Goal: Information Seeking & Learning: Learn about a topic

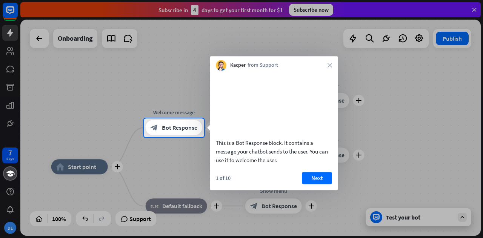
click at [326, 66] on div "Kacper from Support close" at bounding box center [274, 63] width 128 height 14
drag, startPoint x: 310, startPoint y: 9, endPoint x: 305, endPoint y: 13, distance: 7.0
click at [310, 9] on div at bounding box center [241, 59] width 483 height 119
click at [316, 184] on button "Next" at bounding box center [317, 178] width 30 height 12
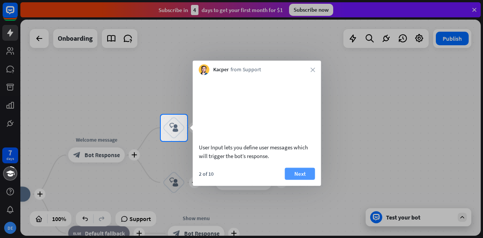
click at [307, 180] on button "Next" at bounding box center [300, 174] width 30 height 12
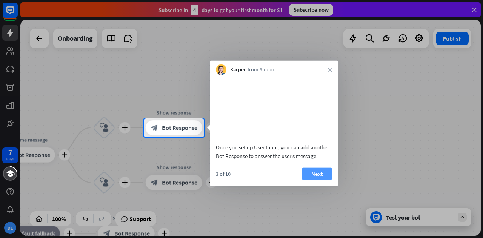
click at [312, 180] on button "Next" at bounding box center [317, 174] width 30 height 12
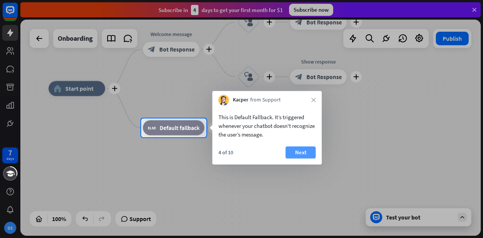
click at [295, 153] on button "Next" at bounding box center [301, 153] width 30 height 12
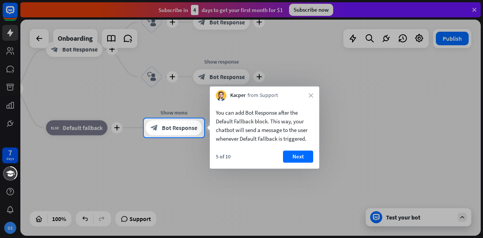
click at [295, 153] on button "Next" at bounding box center [298, 157] width 30 height 12
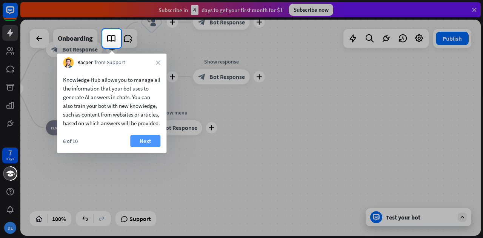
click at [151, 147] on button "Next" at bounding box center [145, 141] width 30 height 12
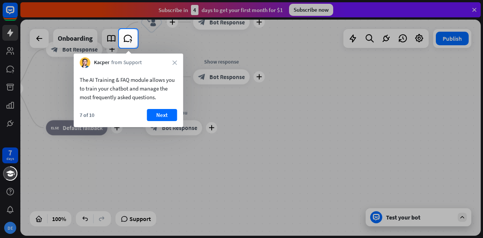
click at [159, 117] on button "Next" at bounding box center [162, 115] width 30 height 12
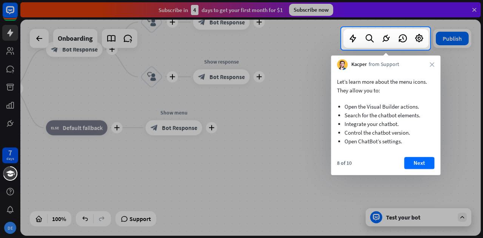
click at [436, 165] on div "8 of 10 Next" at bounding box center [386, 166] width 110 height 18
click at [428, 164] on button "Next" at bounding box center [419, 163] width 30 height 12
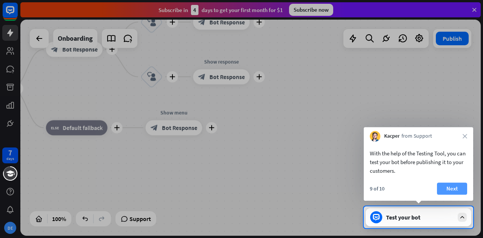
click at [448, 187] on button "Next" at bounding box center [452, 189] width 30 height 12
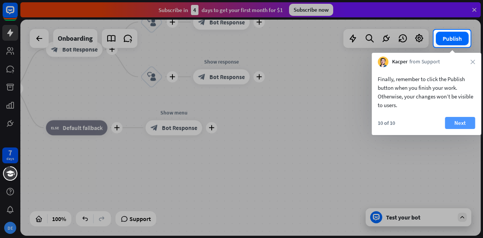
click at [448, 119] on button "Next" at bounding box center [460, 123] width 30 height 12
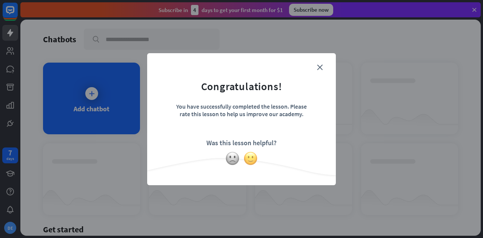
click at [249, 157] on img at bounding box center [251, 158] width 14 height 14
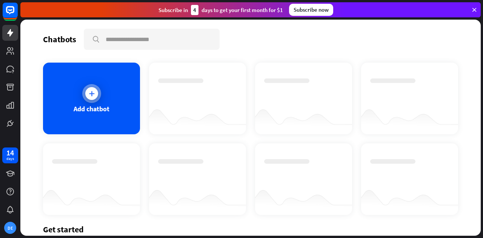
click at [86, 105] on div "Add chatbot" at bounding box center [92, 109] width 36 height 9
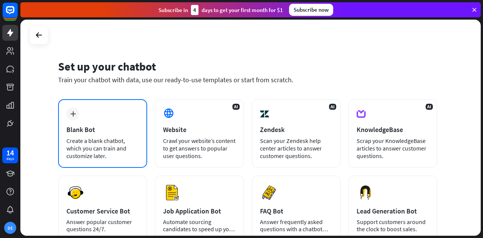
click at [87, 119] on div "plus Blank Bot Create a blank chatbot, which you can train and customize later." at bounding box center [102, 133] width 89 height 69
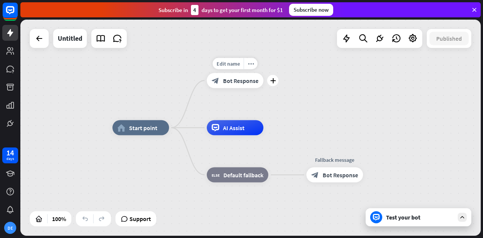
click at [228, 87] on div "block_bot_response Bot Response" at bounding box center [235, 80] width 57 height 15
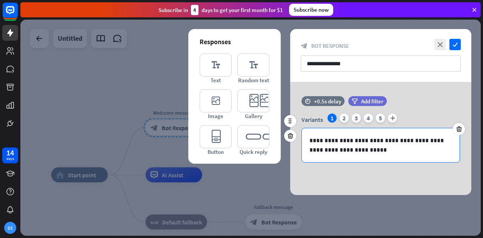
click at [315, 142] on p "**********" at bounding box center [381, 145] width 143 height 19
click at [324, 148] on p "**********" at bounding box center [381, 145] width 143 height 19
click at [327, 150] on p "**********" at bounding box center [381, 145] width 143 height 19
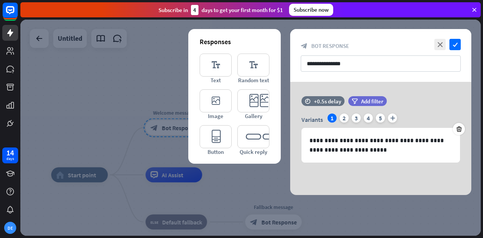
click at [480, 10] on div "Subscribe [DATE] to get your first month for $1 Subscribe now" at bounding box center [250, 9] width 461 height 15
click at [71, 91] on div at bounding box center [250, 128] width 461 height 216
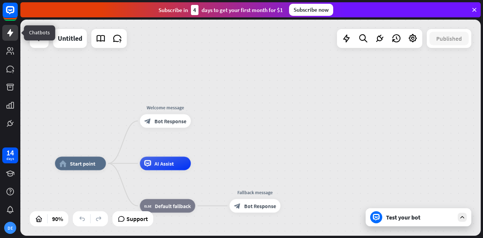
click at [9, 31] on icon at bounding box center [10, 33] width 6 height 8
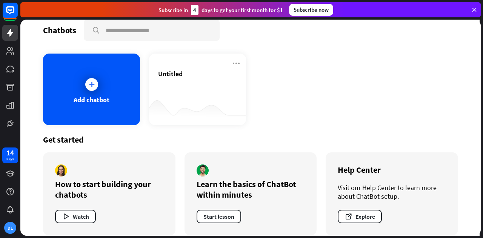
scroll to position [17, 0]
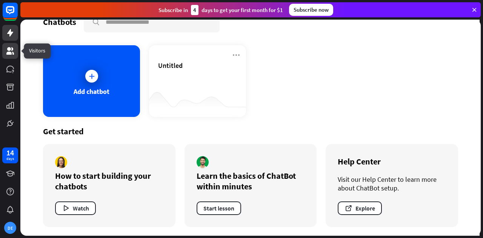
click at [12, 54] on icon at bounding box center [10, 50] width 9 height 9
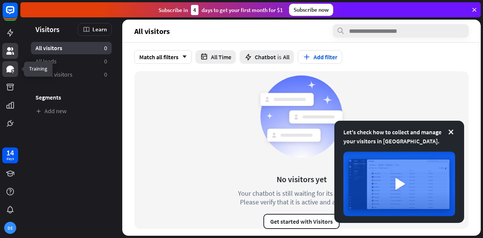
click at [10, 66] on icon at bounding box center [10, 69] width 8 height 7
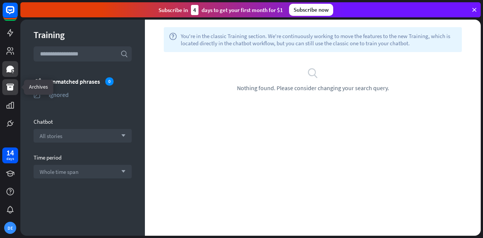
click at [9, 91] on icon at bounding box center [10, 87] width 9 height 9
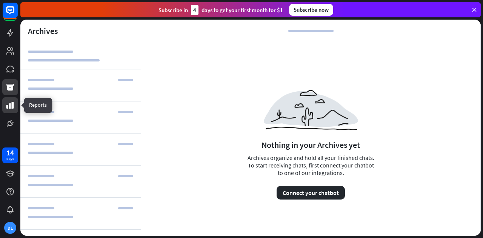
click at [9, 103] on icon at bounding box center [10, 105] width 8 height 7
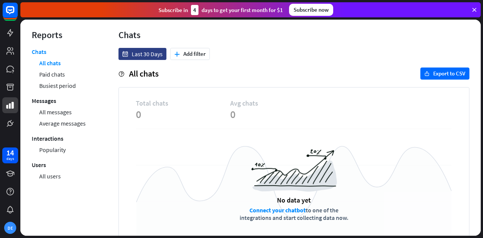
click at [476, 9] on icon at bounding box center [474, 9] width 7 height 7
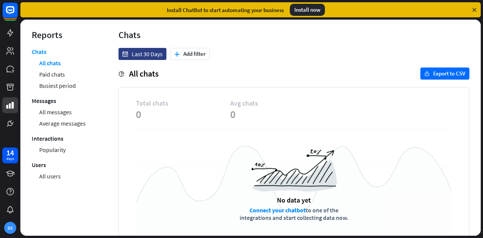
click at [262, 139] on div "No data yet Connect your chatbot to one of the integrations and start collectin…" at bounding box center [294, 186] width 316 height 114
click at [356, 47] on div "menu Chats" at bounding box center [294, 37] width 351 height 21
